Goal: Check status

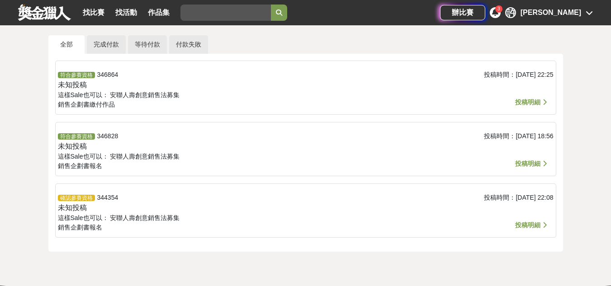
scroll to position [45, 0]
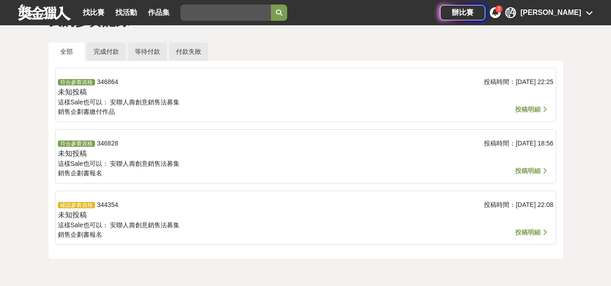
click at [532, 113] on span "投稿明細" at bounding box center [532, 109] width 34 height 11
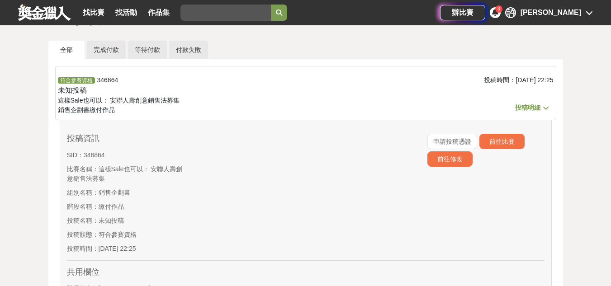
scroll to position [0, 0]
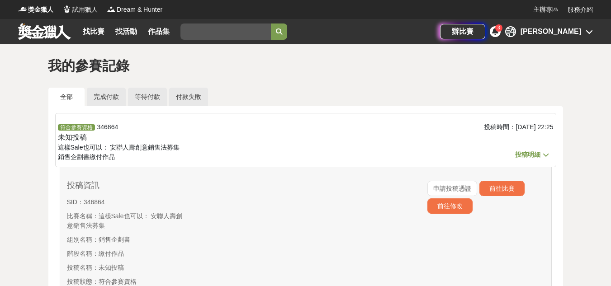
click at [126, 95] on div "全部 完成付款 等待付款 付款失敗" at bounding box center [305, 97] width 514 height 19
click at [112, 95] on link "完成付款" at bounding box center [106, 97] width 39 height 19
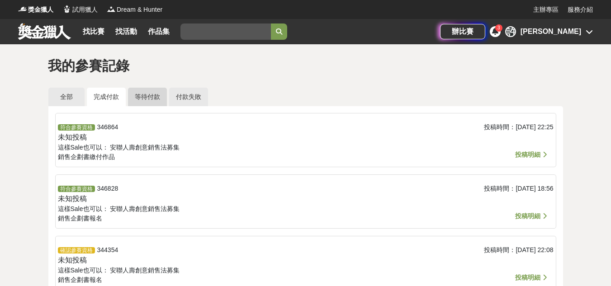
click at [157, 96] on link "等待付款" at bounding box center [147, 97] width 39 height 19
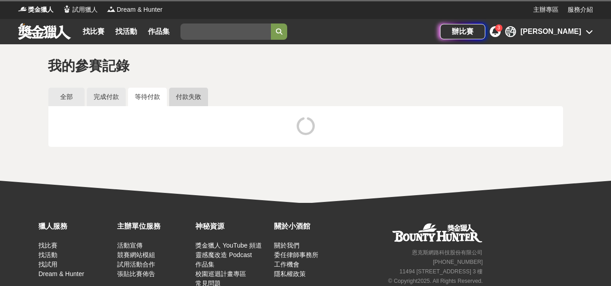
click at [184, 97] on link "付款失敗" at bounding box center [188, 97] width 39 height 19
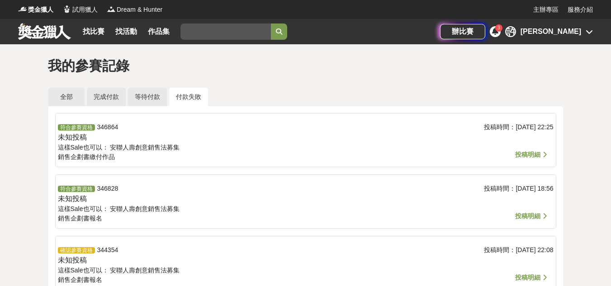
click at [502, 30] on div "3" at bounding box center [498, 27] width 7 height 7
